Goal: Information Seeking & Learning: Learn about a topic

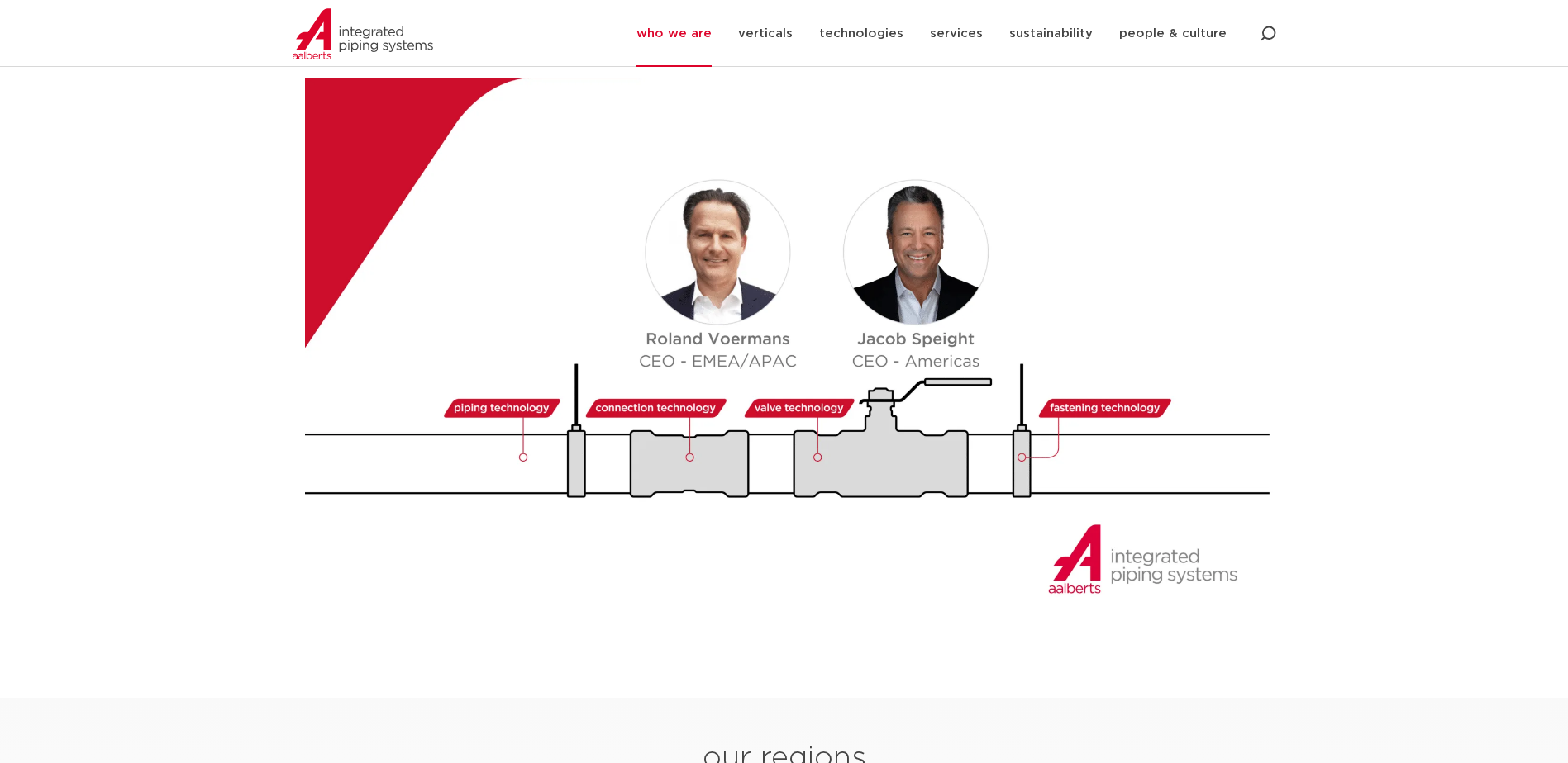
scroll to position [2148, 0]
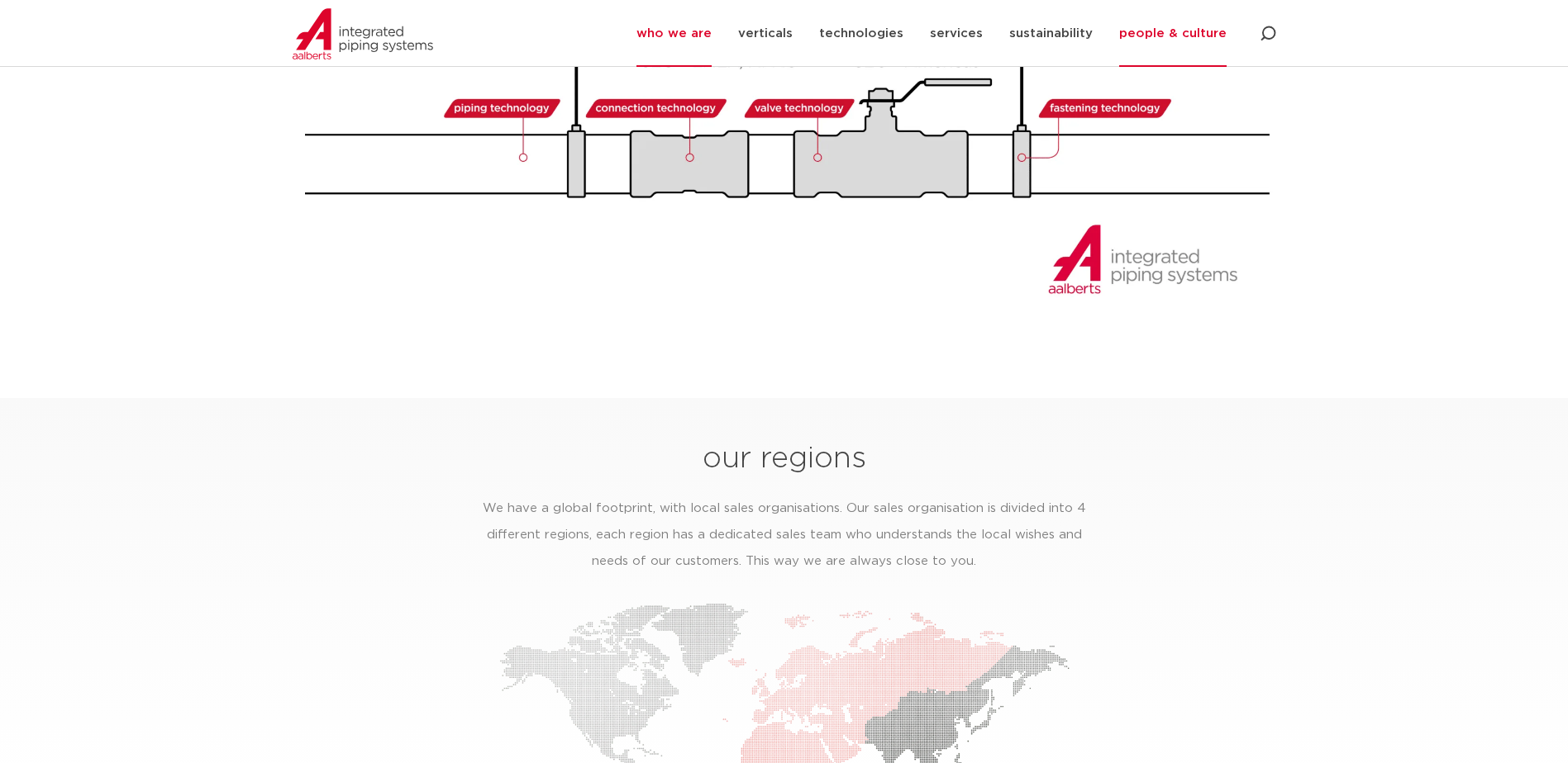
click at [1189, 46] on link "people & culture" at bounding box center [1173, 33] width 107 height 67
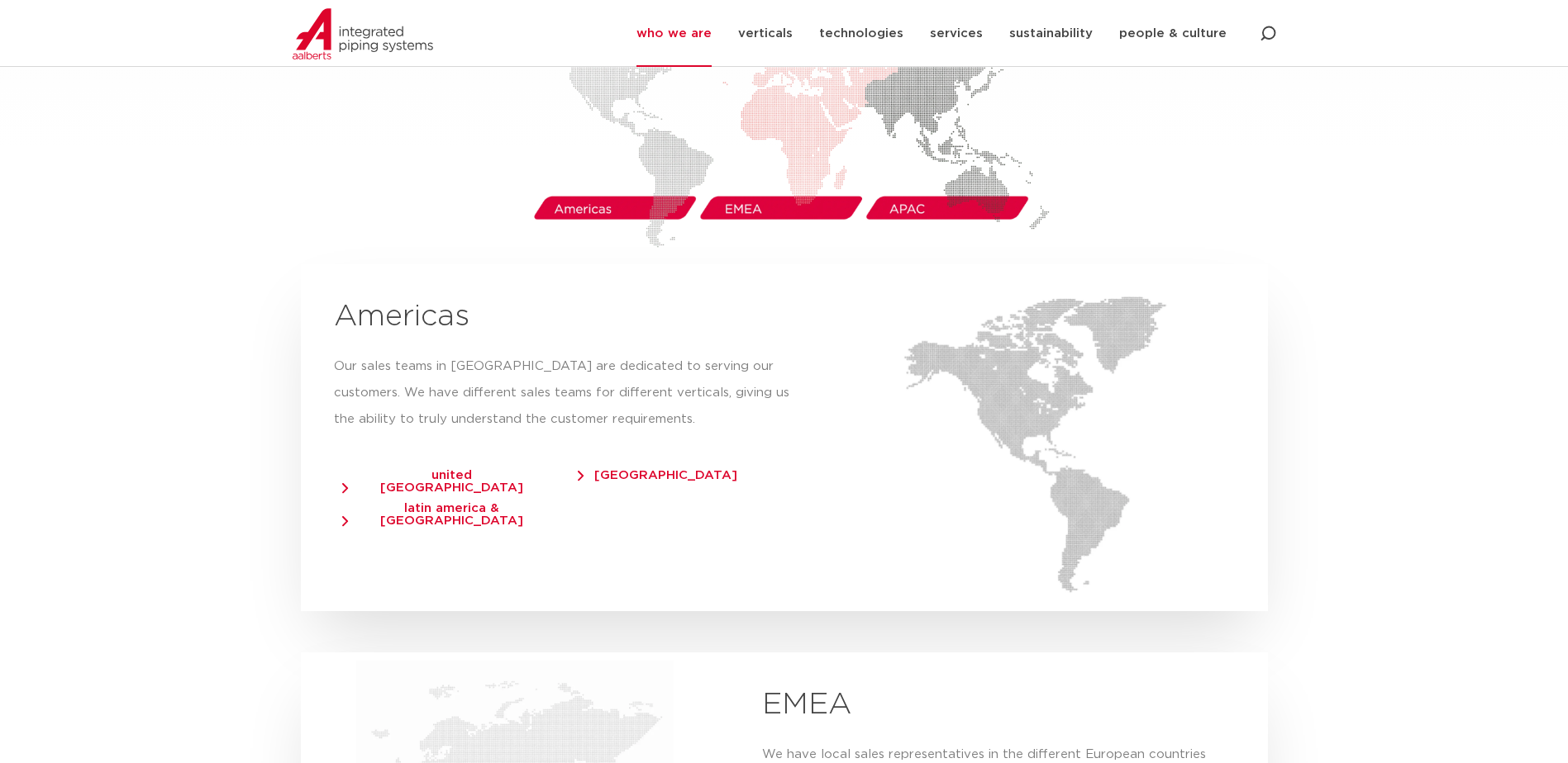
scroll to position [2973, 0]
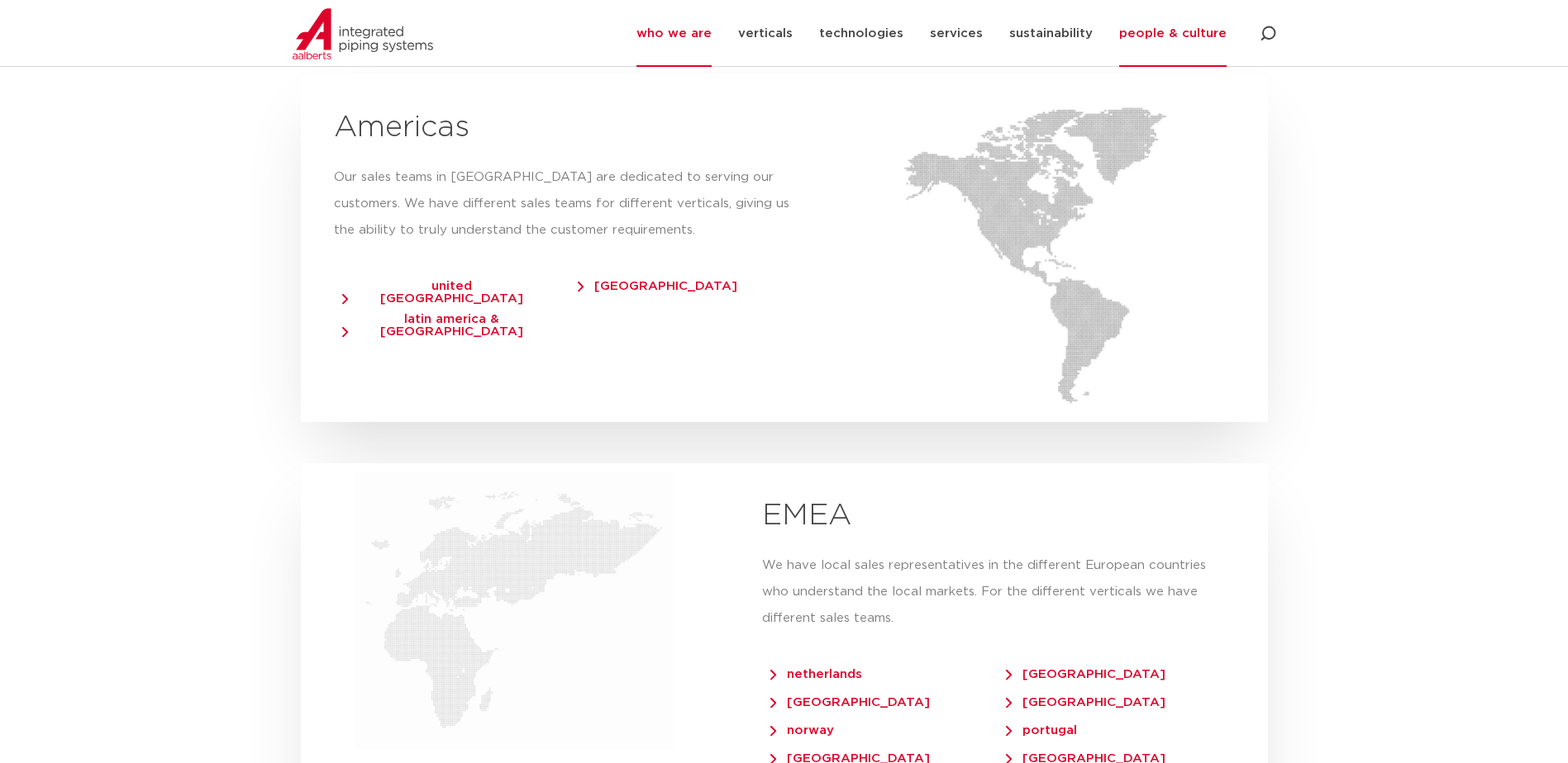
click at [1201, 31] on link "people & culture" at bounding box center [1173, 33] width 107 height 67
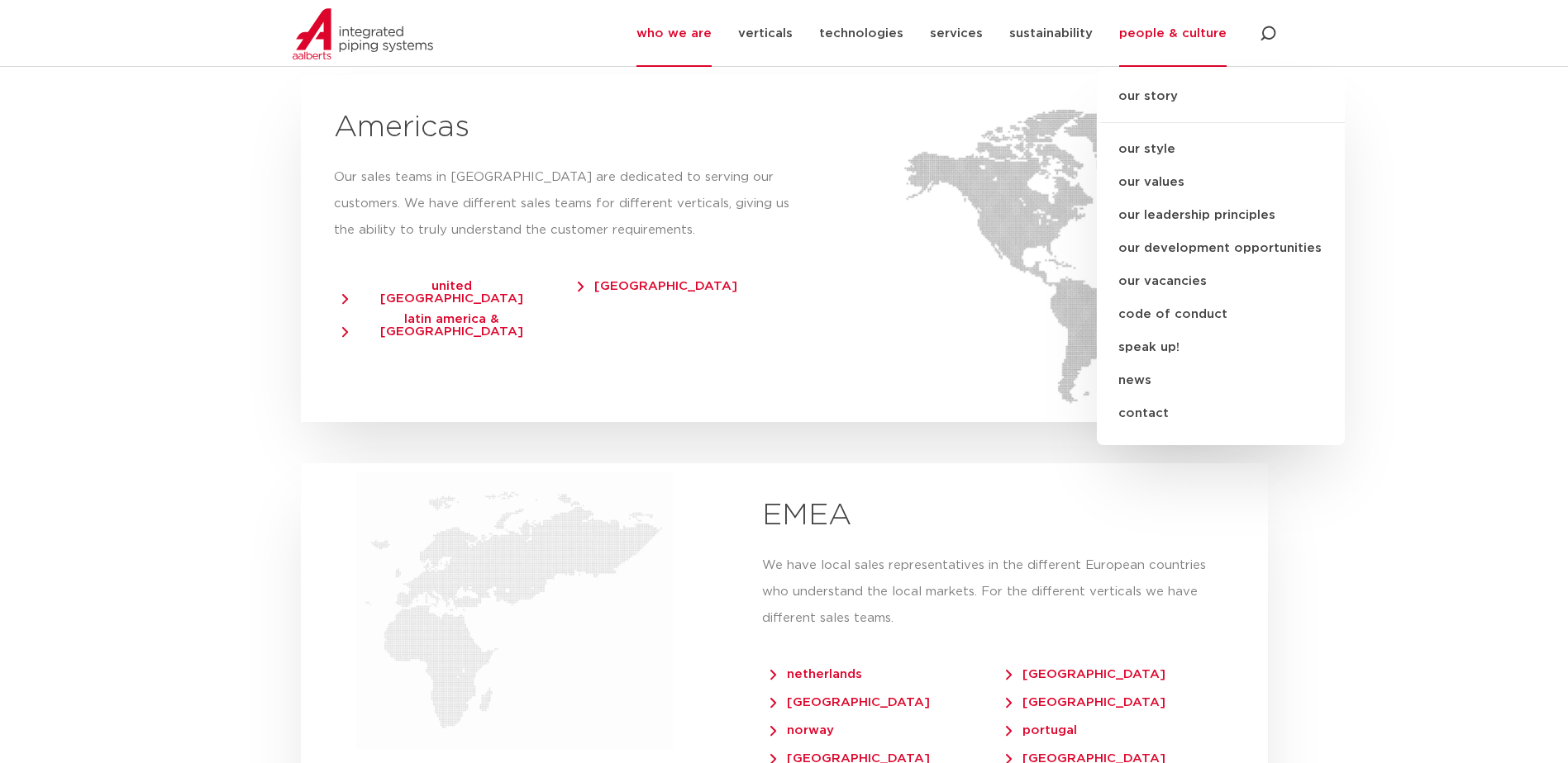
click at [1160, 94] on link "our story" at bounding box center [1220, 105] width 248 height 37
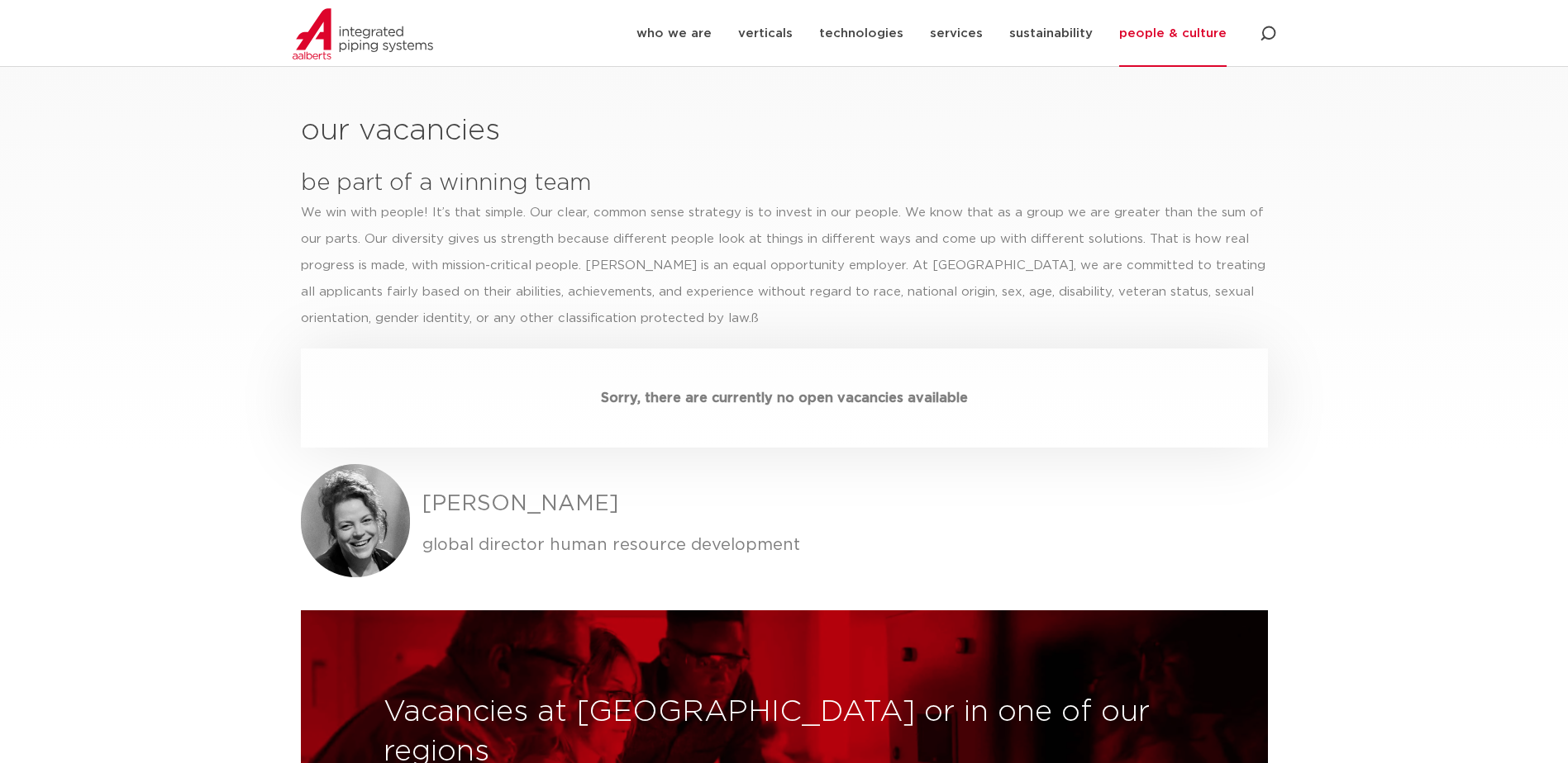
scroll to position [4492, 0]
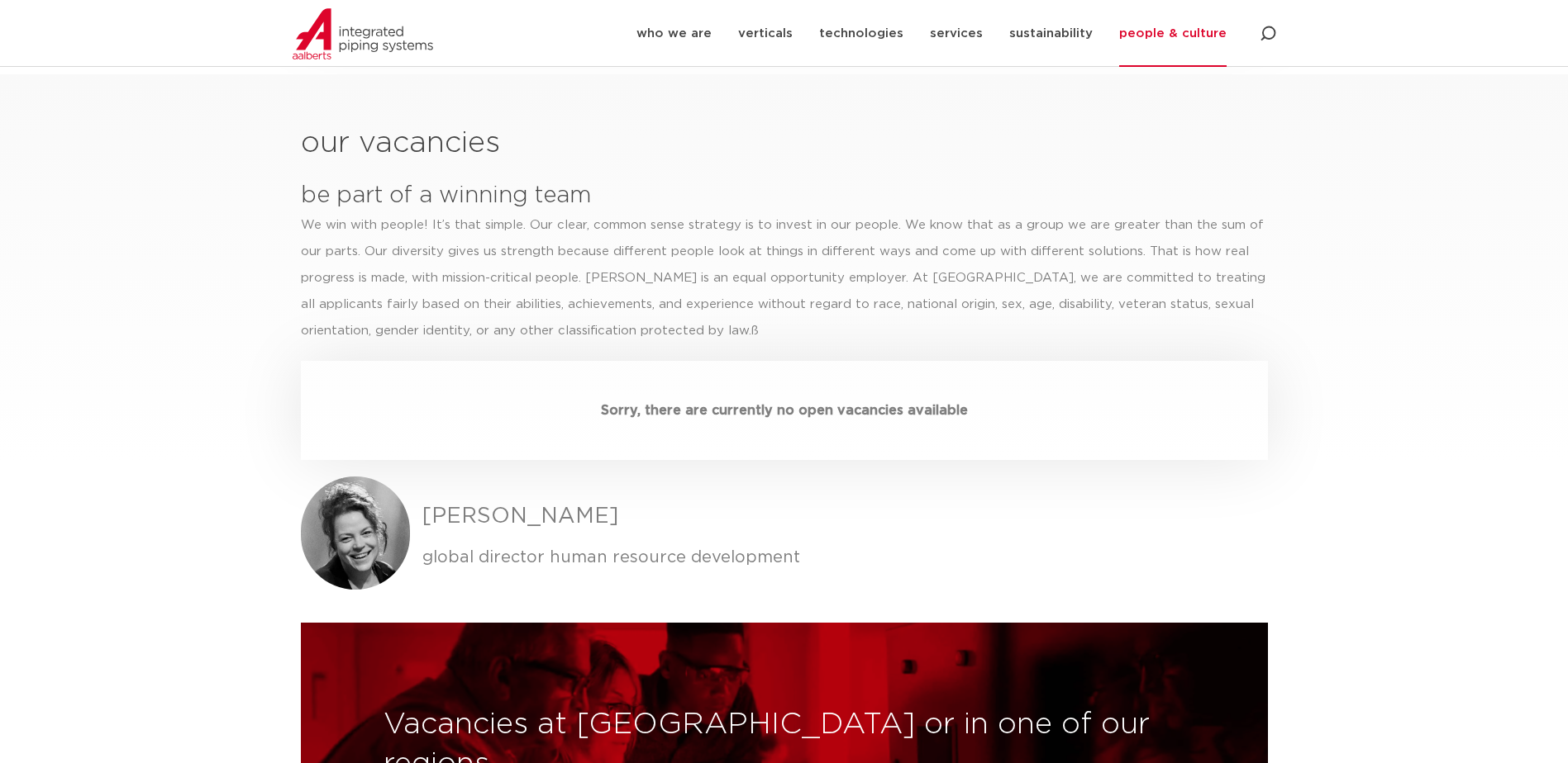
click at [1183, 31] on link "people & culture" at bounding box center [1173, 33] width 107 height 67
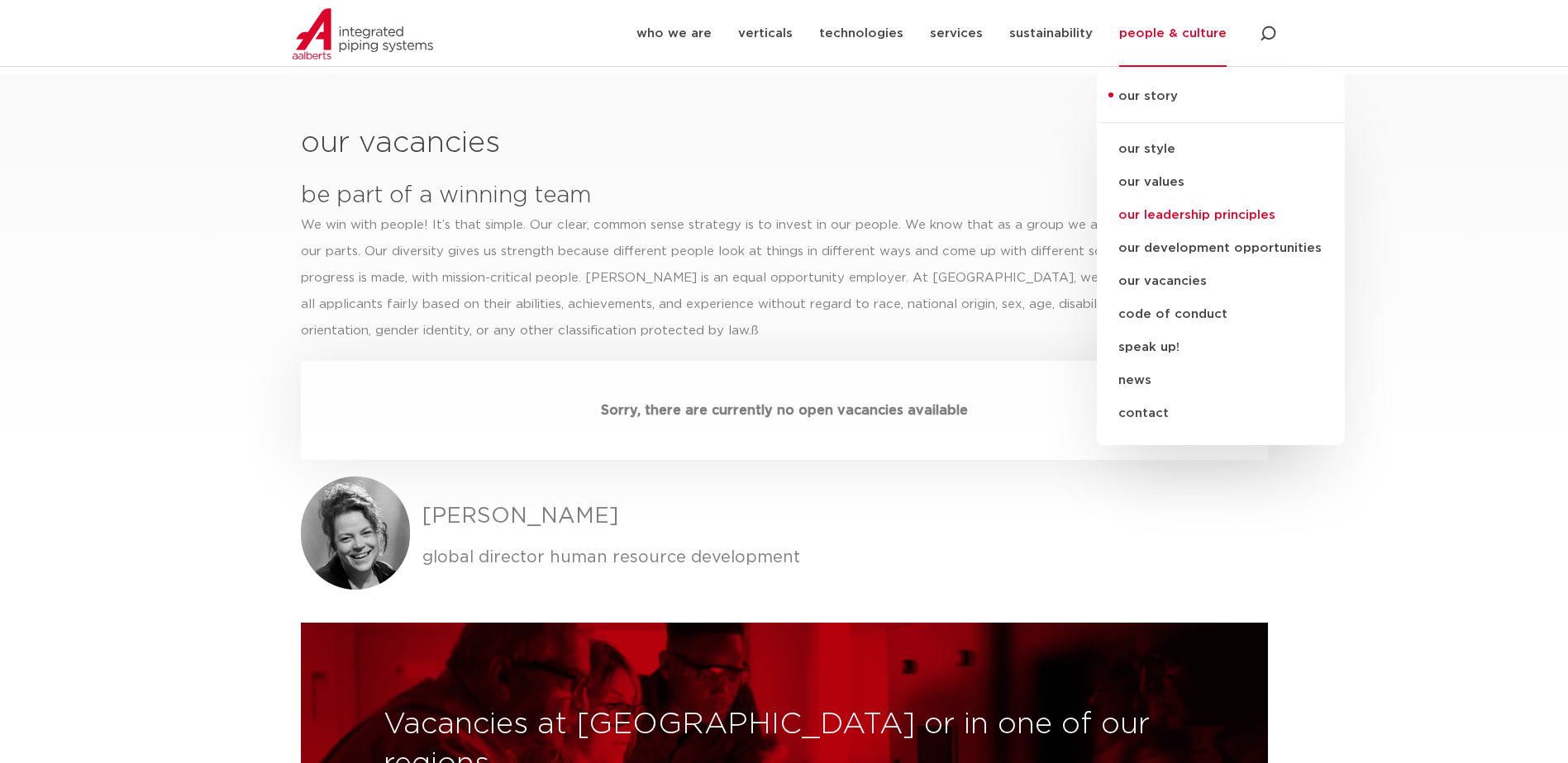
click at [1165, 213] on link "our leadership principles" at bounding box center [1220, 215] width 248 height 33
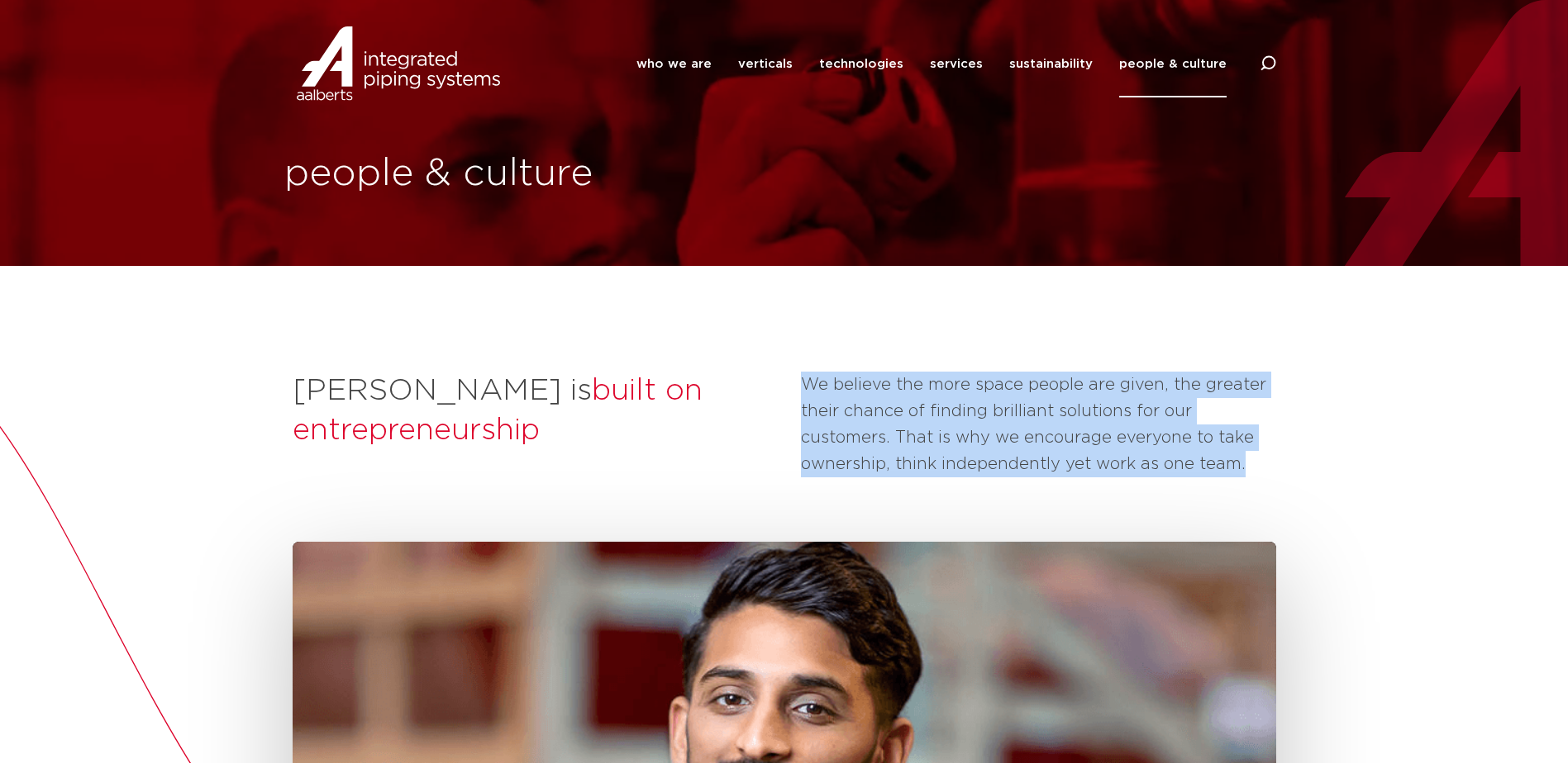
drag, startPoint x: 801, startPoint y: 377, endPoint x: 1245, endPoint y: 465, distance: 452.6
click at [1245, 465] on p "We believe the more space people are given, the greater their chance of finding…" at bounding box center [1039, 424] width 476 height 105
drag, startPoint x: 815, startPoint y: 386, endPoint x: 1259, endPoint y: 480, distance: 453.8
click at [1259, 480] on div "We believe the more space people are given, the greater their chance of finding…" at bounding box center [1039, 430] width 476 height 117
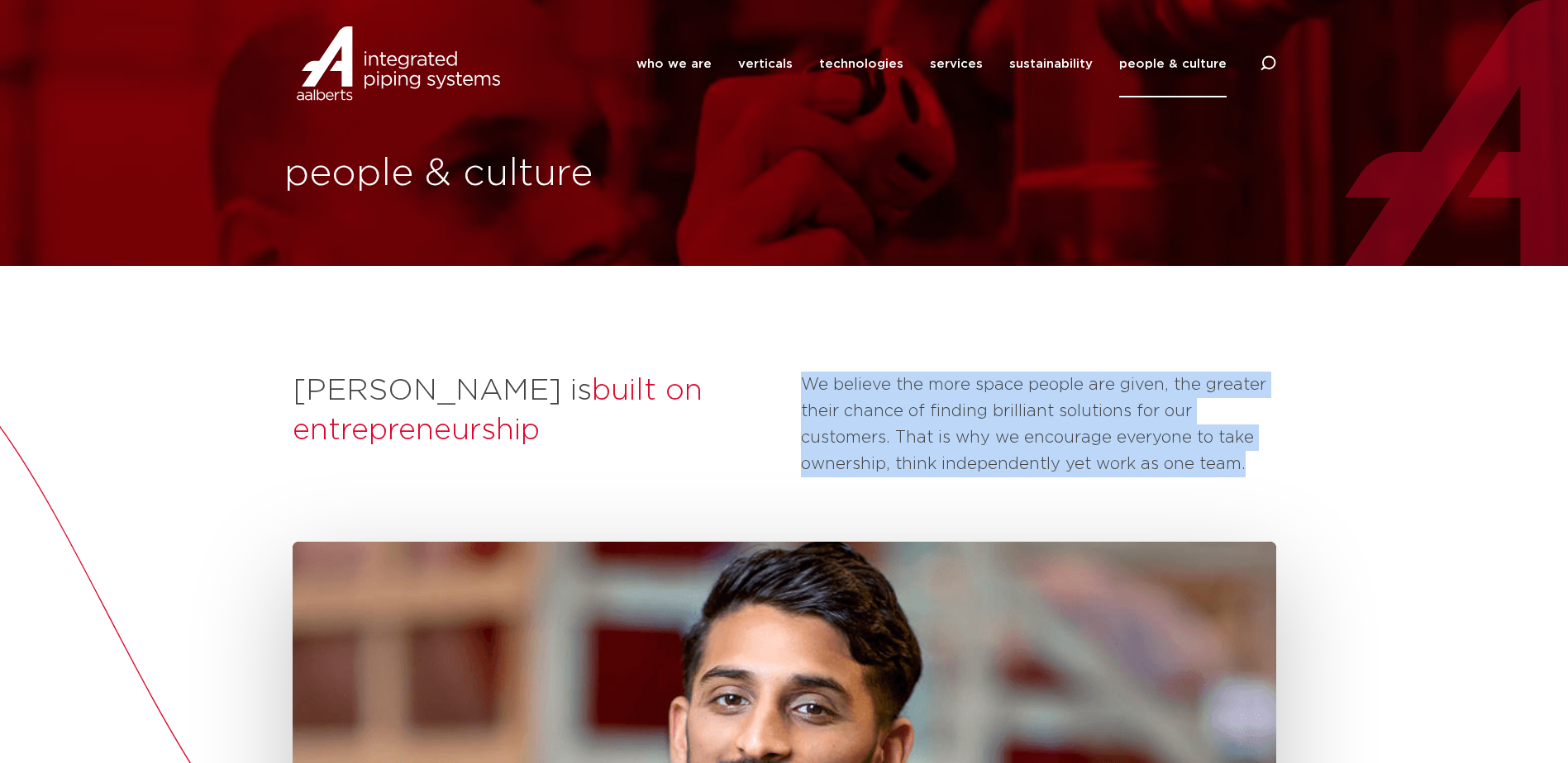
drag, startPoint x: 1259, startPoint y: 480, endPoint x: 1256, endPoint y: 468, distance: 12.4
click at [1256, 468] on p "We believe the more space people are given, the greater their chance of finding…" at bounding box center [1039, 424] width 476 height 105
drag, startPoint x: 1238, startPoint y: 464, endPoint x: 805, endPoint y: 378, distance: 441.5
click at [805, 378] on p "We believe the more space people are given, the greater their chance of finding…" at bounding box center [1039, 424] width 476 height 105
drag, startPoint x: 805, startPoint y: 378, endPoint x: 864, endPoint y: 405, distance: 64.9
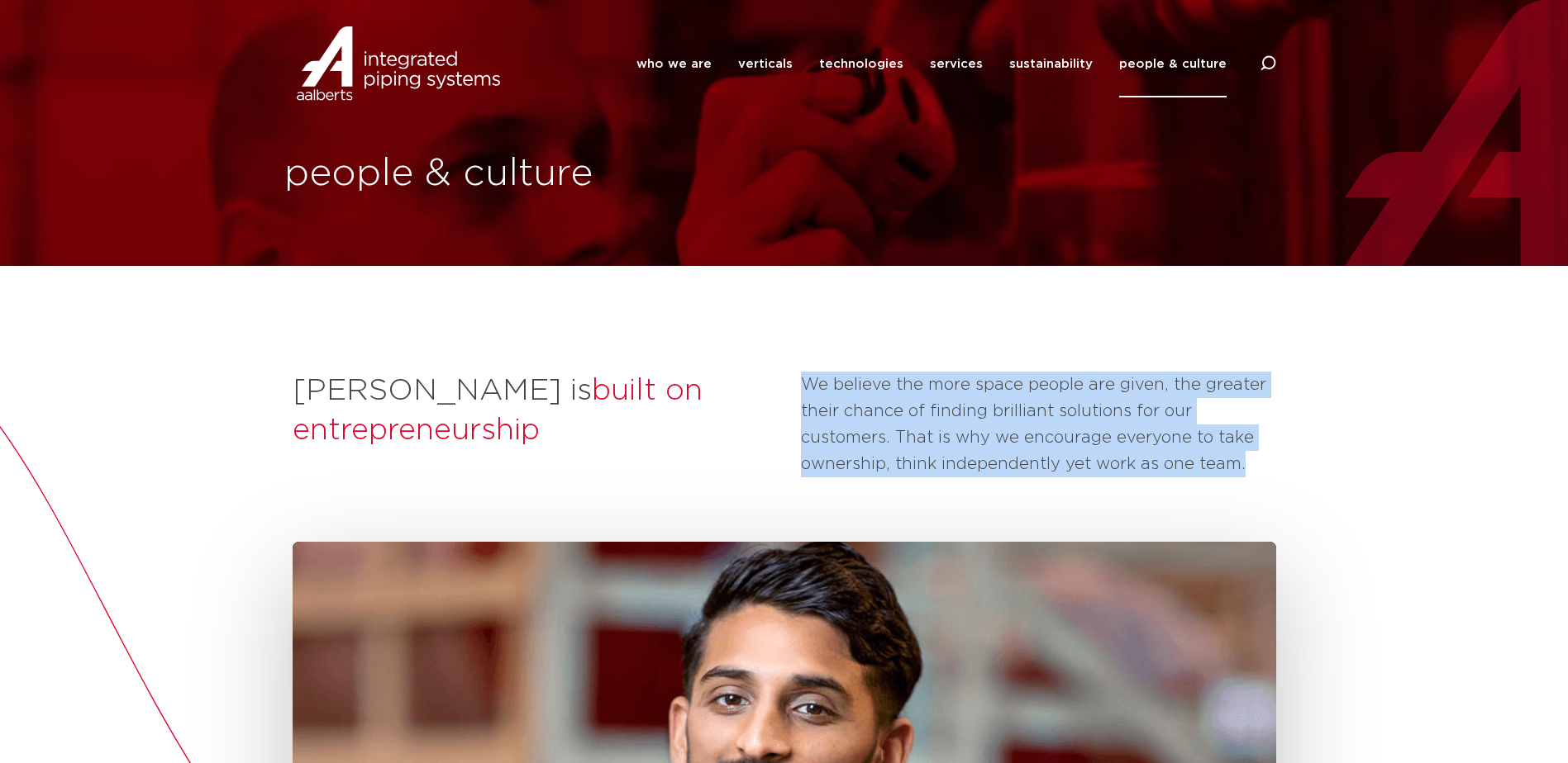
click at [864, 405] on p "We believe the more space people are given, the greater their chance of finding…" at bounding box center [1039, 424] width 476 height 105
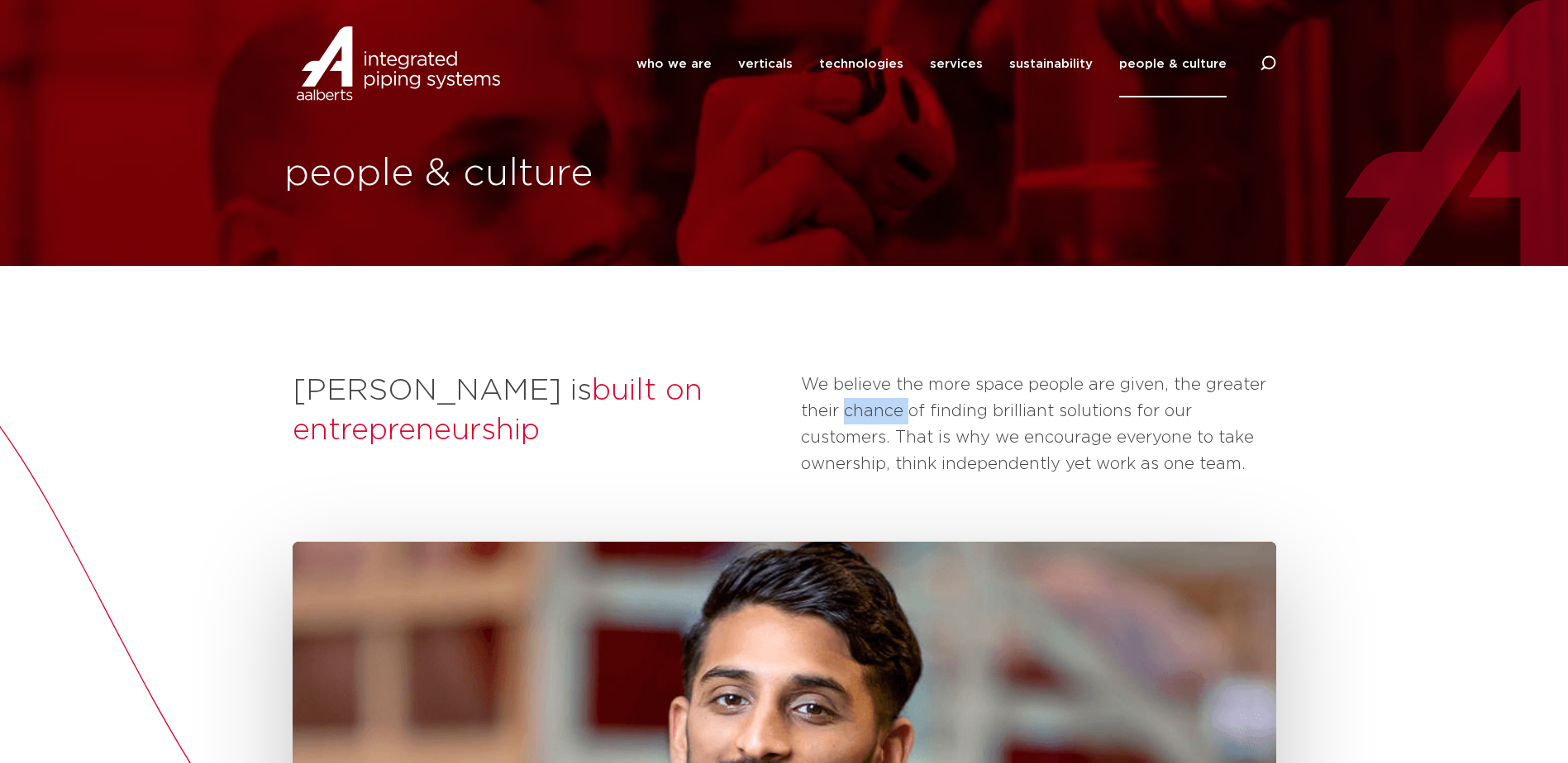
click at [864, 405] on p "We believe the more space people are given, the greater their chance of finding…" at bounding box center [1039, 424] width 476 height 105
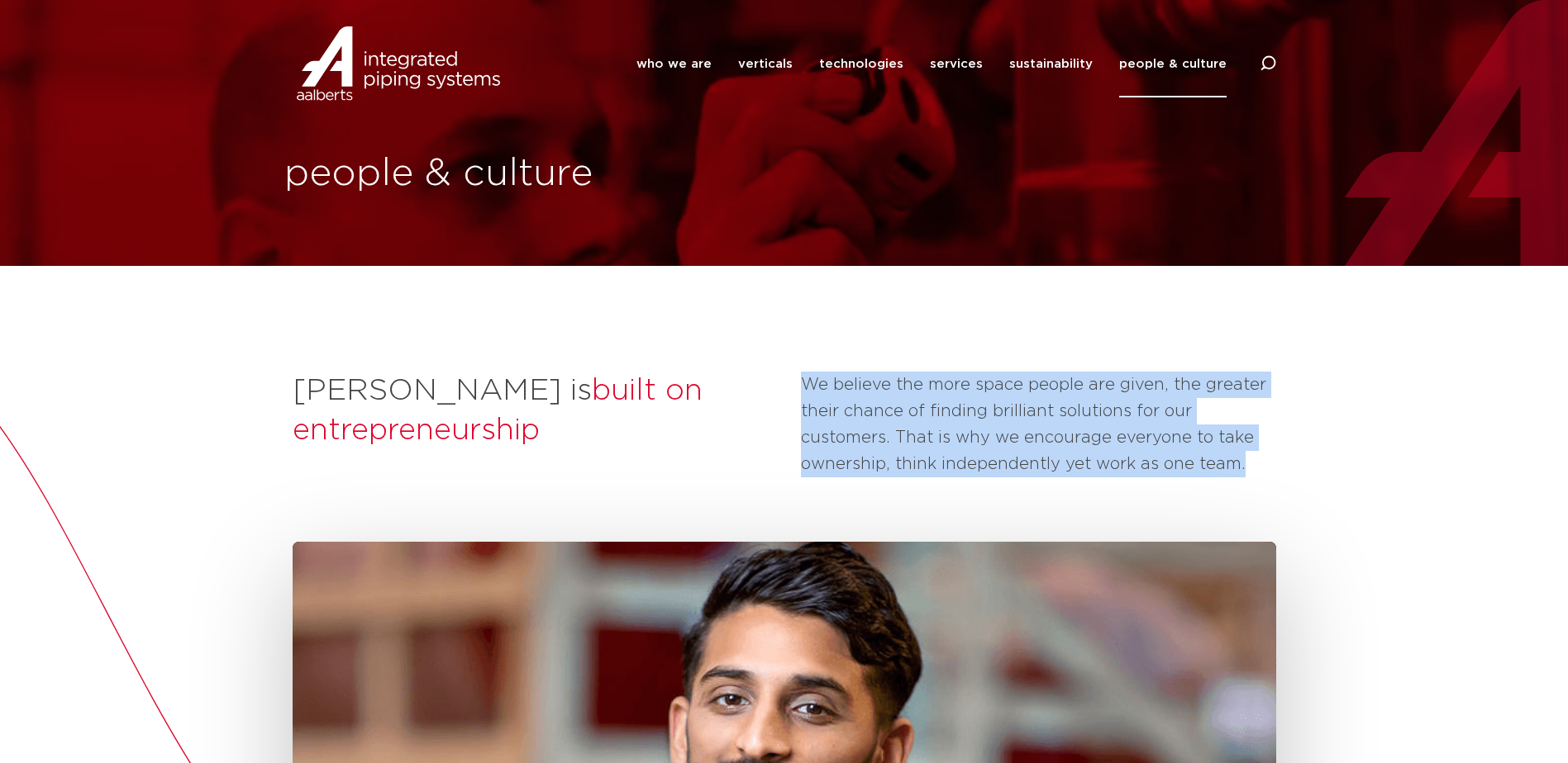
click at [864, 405] on p "We believe the more space people are given, the greater their chance of finding…" at bounding box center [1039, 424] width 476 height 105
click at [1058, 489] on div "We believe the more space people are given, the greater their chance of finding…" at bounding box center [1039, 430] width 476 height 117
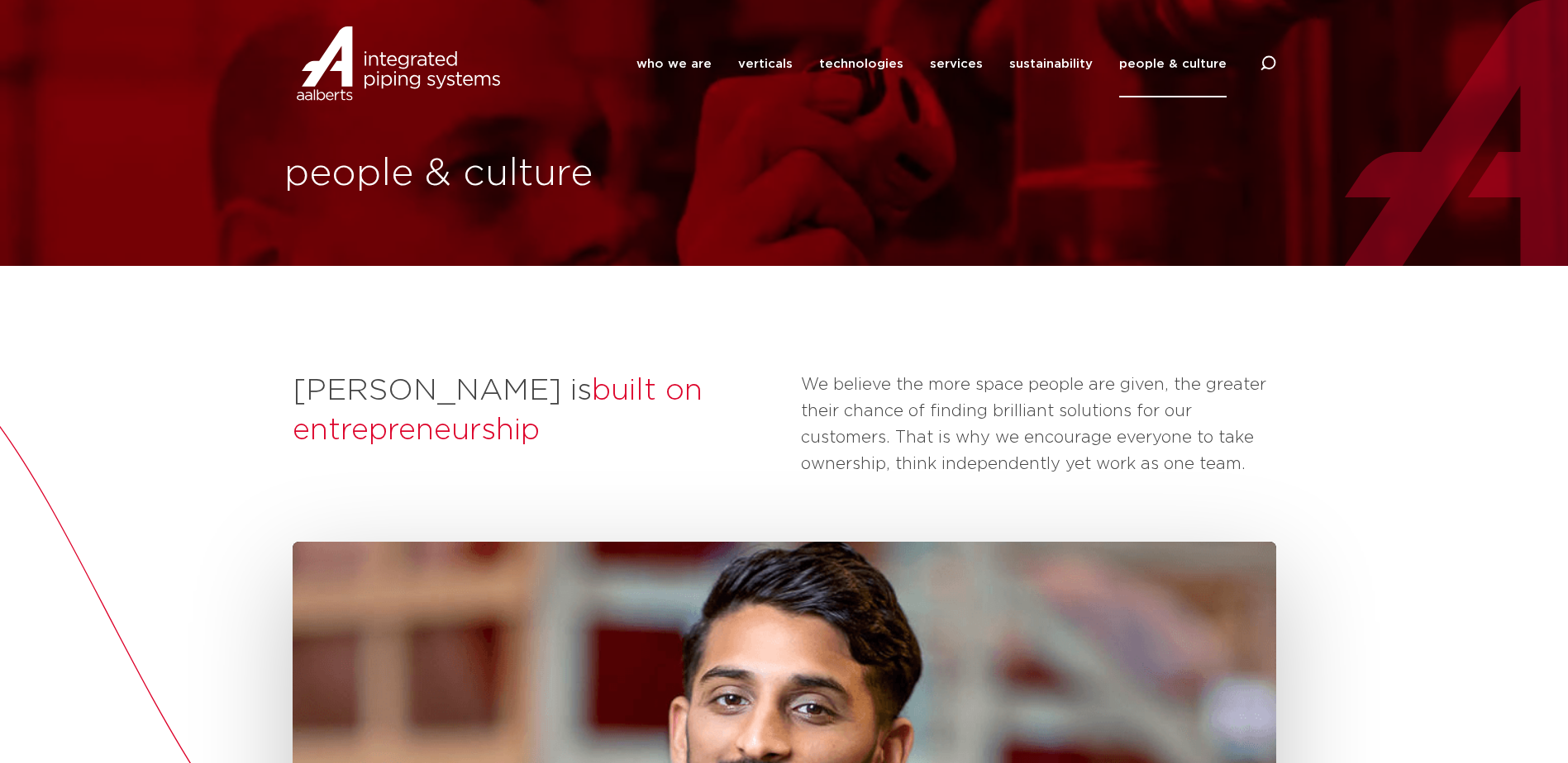
click at [1263, 465] on p "We believe the more space people are given, the greater their chance of finding…" at bounding box center [1039, 424] width 476 height 105
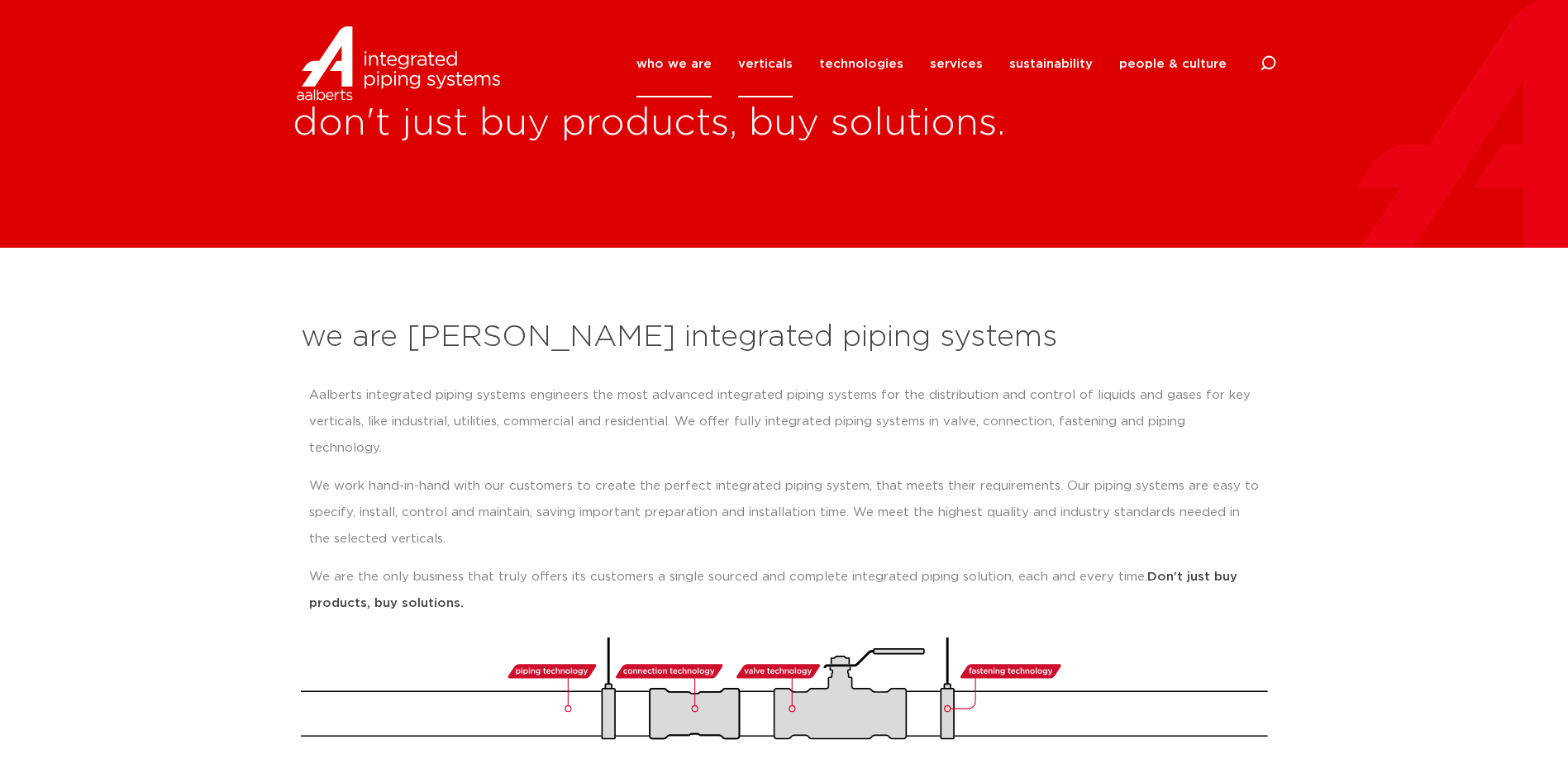
click at [782, 50] on link "verticals" at bounding box center [765, 63] width 55 height 67
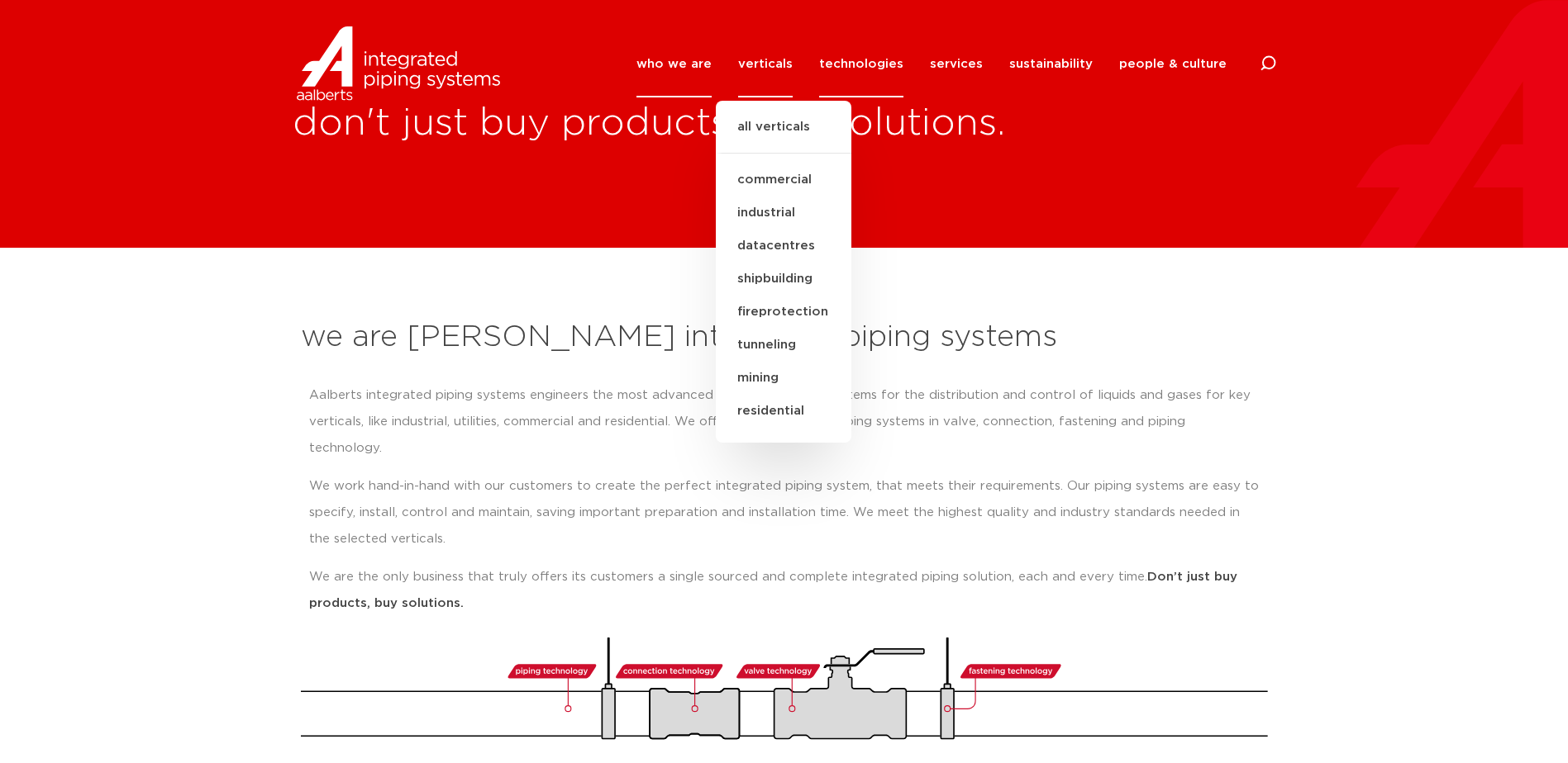
click at [863, 63] on link "technologies" at bounding box center [861, 63] width 84 height 67
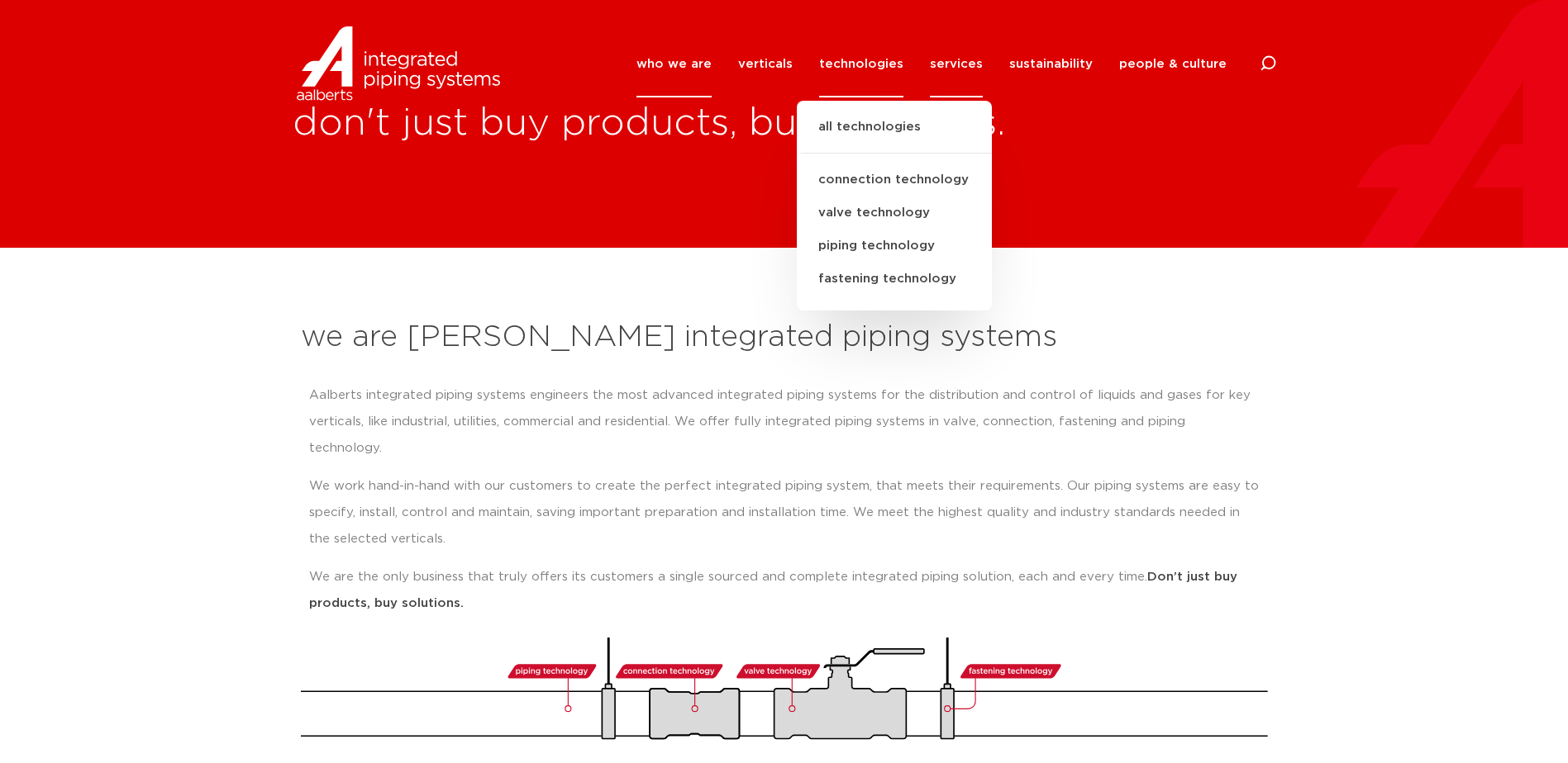
click at [967, 60] on link "services" at bounding box center [956, 63] width 53 height 67
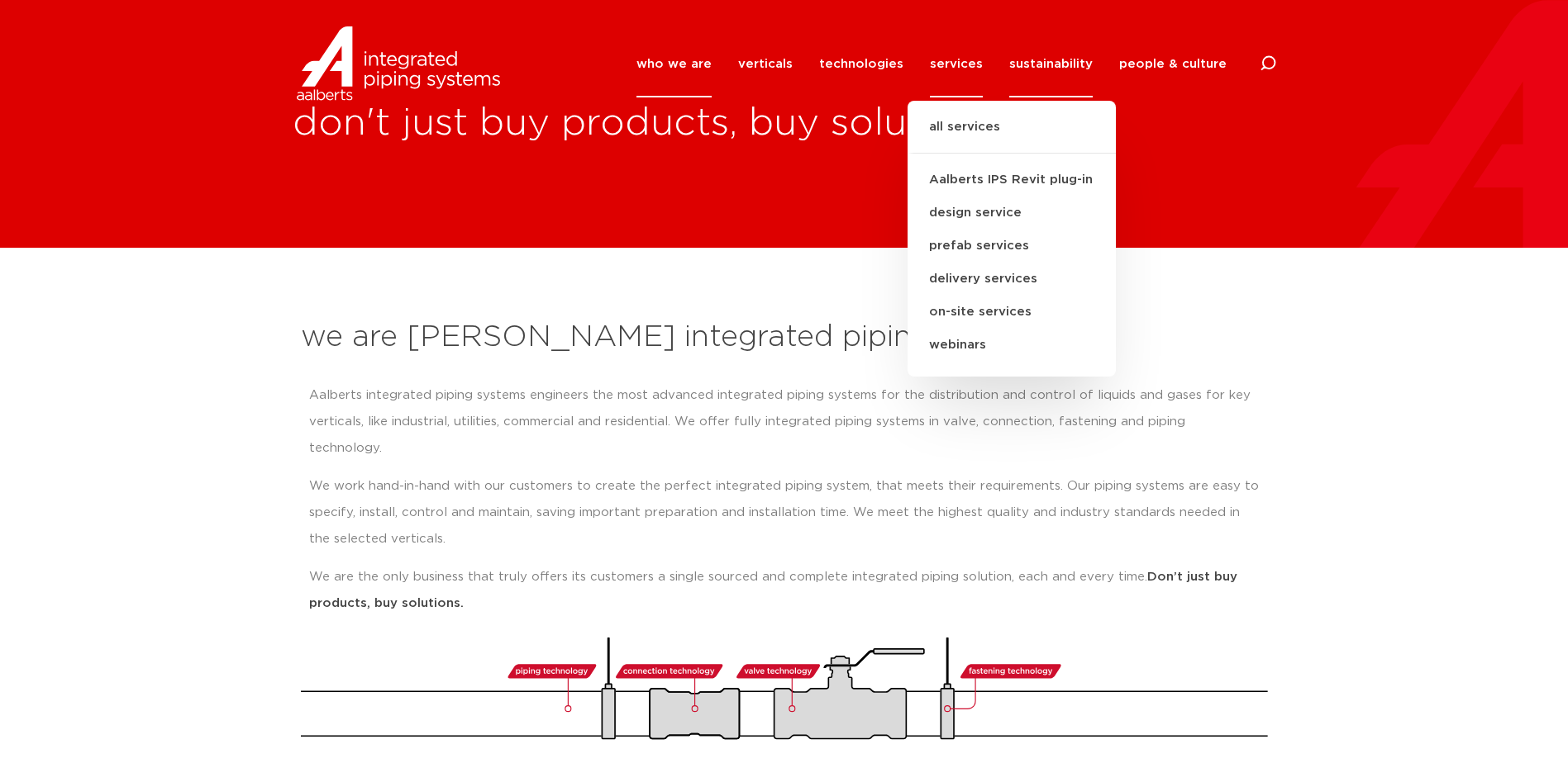
click at [1049, 65] on link "sustainability" at bounding box center [1050, 63] width 83 height 67
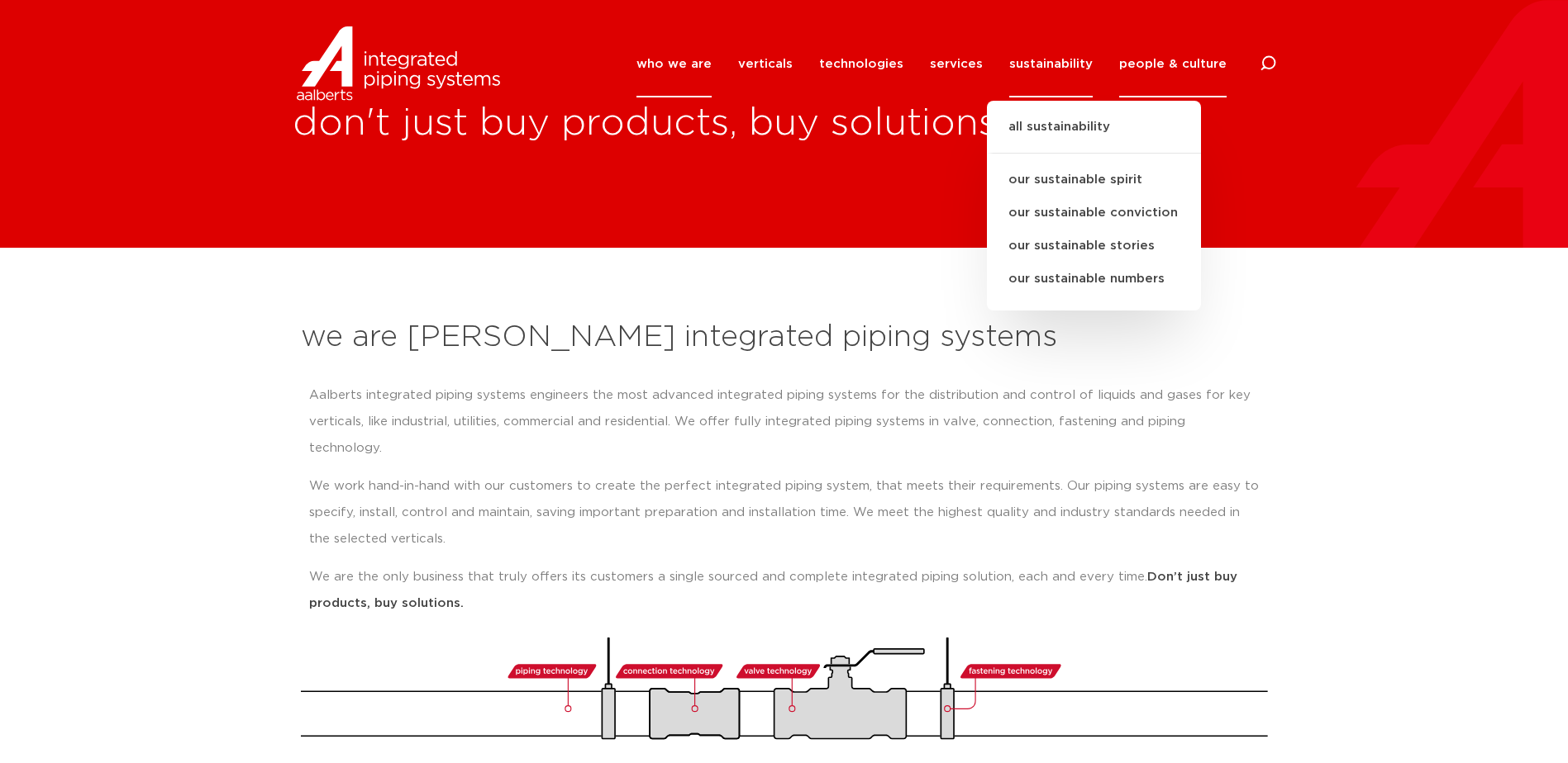
click at [1197, 51] on link "people & culture" at bounding box center [1173, 63] width 107 height 67
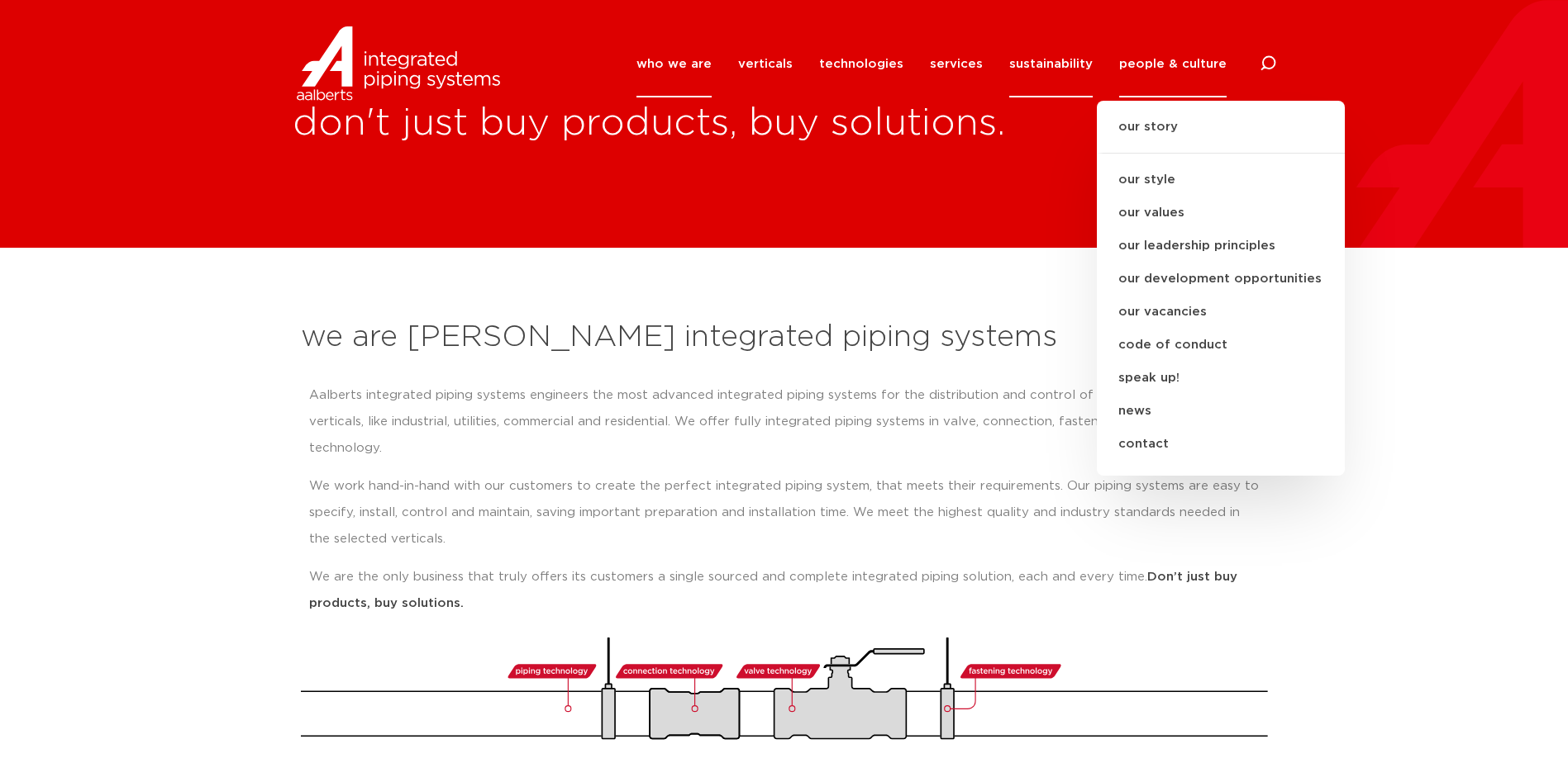
click at [1050, 68] on link "sustainability" at bounding box center [1050, 63] width 83 height 67
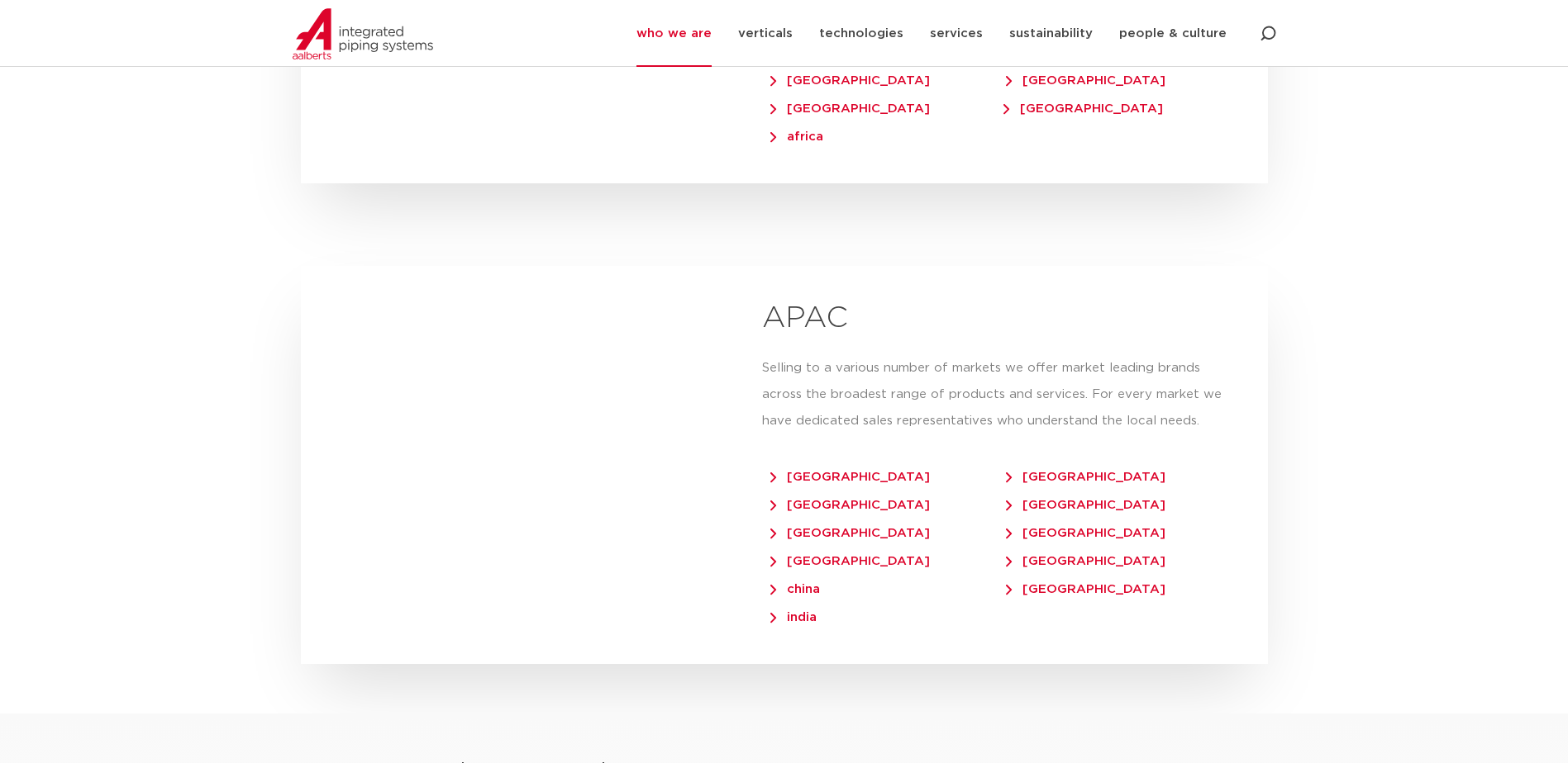
scroll to position [3717, 0]
